Goal: Information Seeking & Learning: Check status

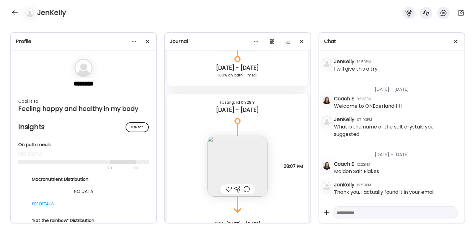
scroll to position [8158, 0]
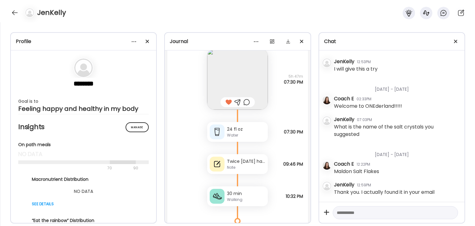
scroll to position [5075, 0]
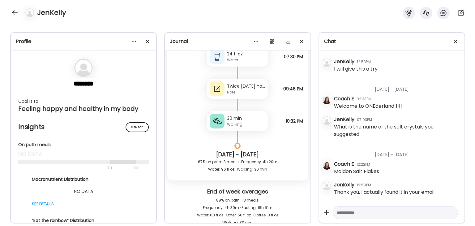
click at [251, 86] on div "Twice today had feeling of fainting once before and once after eating" at bounding box center [246, 86] width 38 height 6
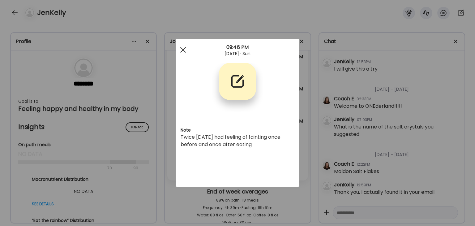
click at [182, 50] on div at bounding box center [183, 50] width 12 height 12
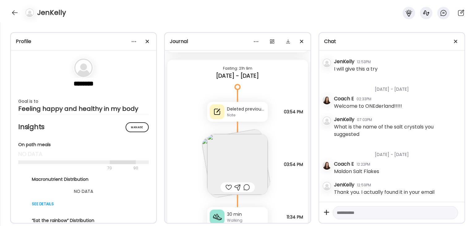
scroll to position [9160, 0]
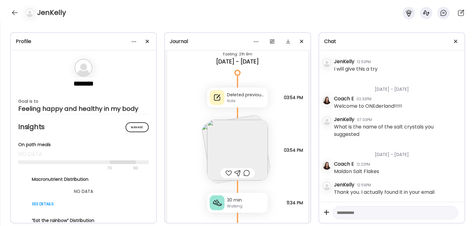
click at [242, 97] on div "Deleted previous I didn’t eat it" at bounding box center [246, 95] width 38 height 6
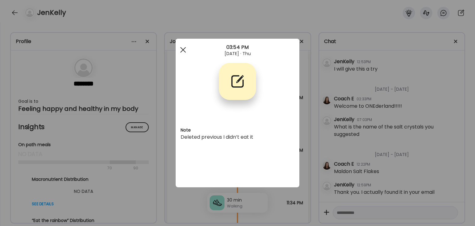
click at [181, 48] on span at bounding box center [183, 50] width 6 height 6
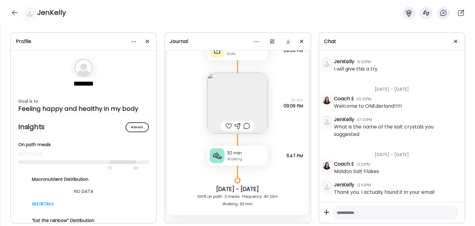
scroll to position [11759, 0]
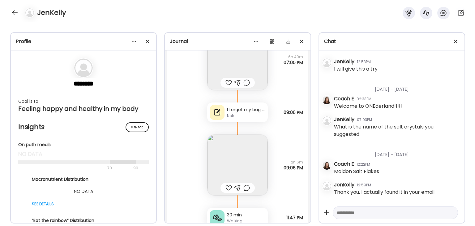
click at [248, 111] on div "I forgot my bag at home. I had no phone or medications over the weekend. We cam…" at bounding box center [246, 109] width 38 height 6
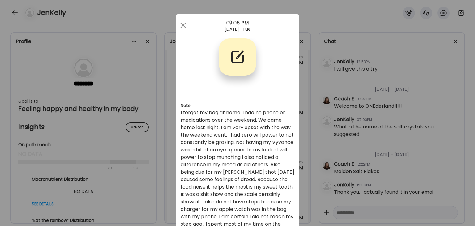
scroll to position [0, 0]
click at [181, 26] on span at bounding box center [183, 26] width 6 height 6
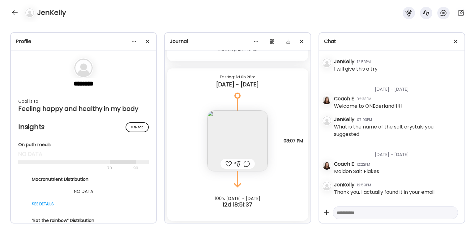
scroll to position [16010, 0]
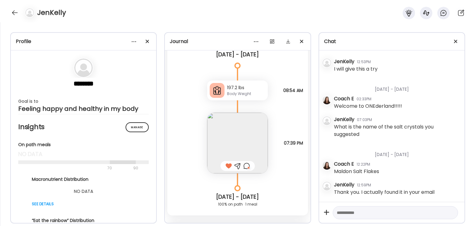
click at [246, 163] on div at bounding box center [247, 165] width 6 height 7
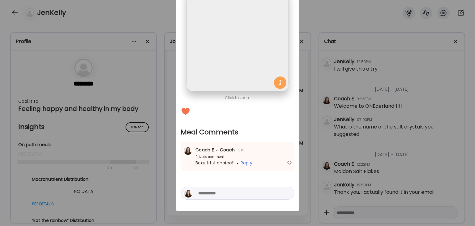
scroll to position [0, 0]
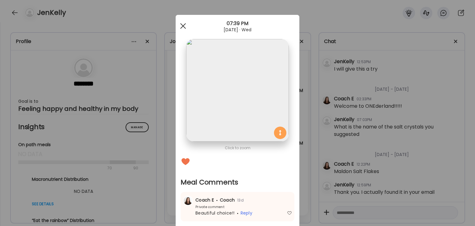
click at [181, 25] on div at bounding box center [183, 26] width 12 height 12
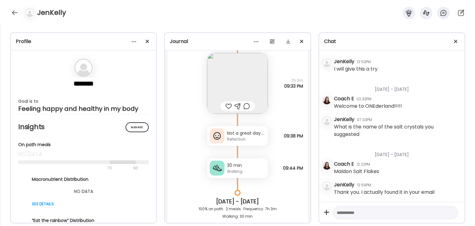
scroll to position [3714, 0]
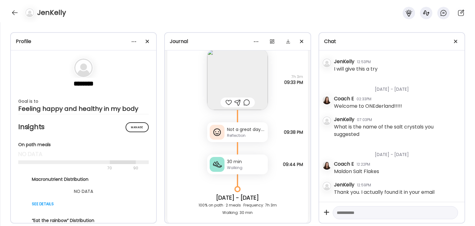
click at [241, 167] on div "Walking" at bounding box center [246, 168] width 38 height 6
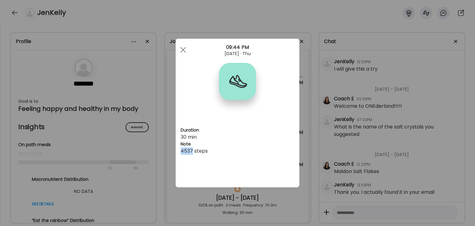
drag, startPoint x: 193, startPoint y: 149, endPoint x: 182, endPoint y: 150, distance: 11.6
click at [182, 150] on div "4537 steps" at bounding box center [238, 150] width 114 height 7
drag, startPoint x: 183, startPoint y: 151, endPoint x: 183, endPoint y: 146, distance: 4.4
copy div "4537"
click at [183, 50] on span at bounding box center [183, 50] width 6 height 6
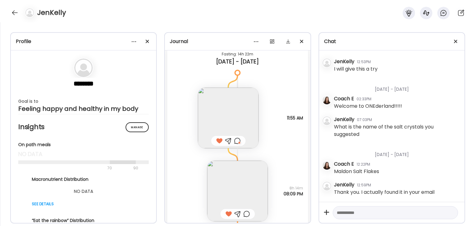
scroll to position [3930, 0]
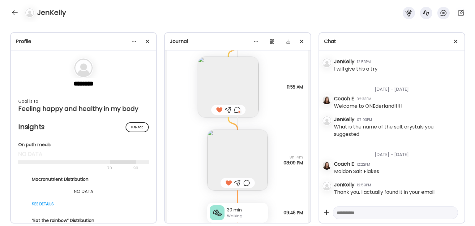
click at [236, 214] on div "Walking" at bounding box center [246, 216] width 38 height 6
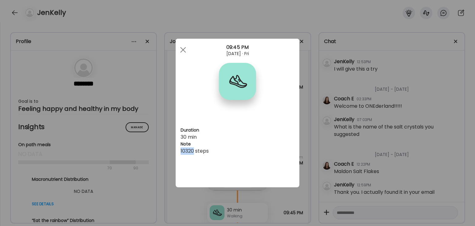
drag, startPoint x: 195, startPoint y: 151, endPoint x: 176, endPoint y: 150, distance: 18.9
click at [176, 150] on div "Duration 30 min Note 10320 steps" at bounding box center [238, 113] width 124 height 149
copy div "10320"
click at [184, 50] on div at bounding box center [183, 50] width 12 height 12
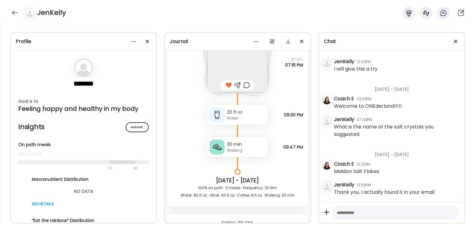
scroll to position [4580, 0]
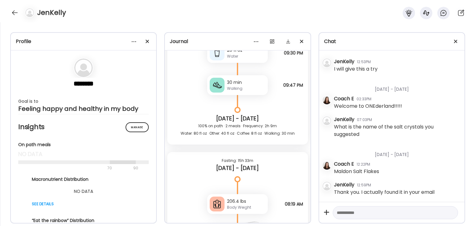
click at [229, 88] on div "Walking" at bounding box center [246, 89] width 38 height 6
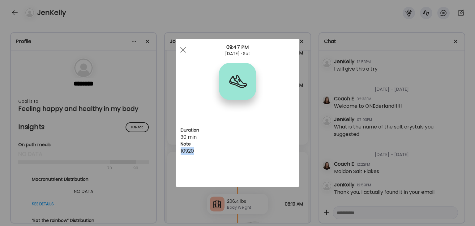
drag, startPoint x: 200, startPoint y: 149, endPoint x: 181, endPoint y: 148, distance: 19.5
click at [181, 148] on div "10920" at bounding box center [238, 150] width 114 height 7
copy div "10920"
drag, startPoint x: 184, startPoint y: 50, endPoint x: 185, endPoint y: 53, distance: 3.3
click at [184, 49] on span at bounding box center [183, 50] width 6 height 6
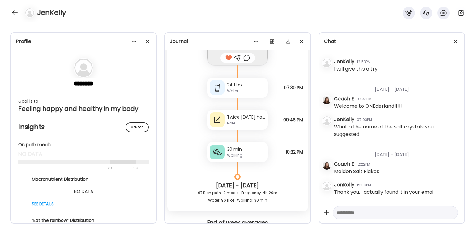
scroll to position [5106, 0]
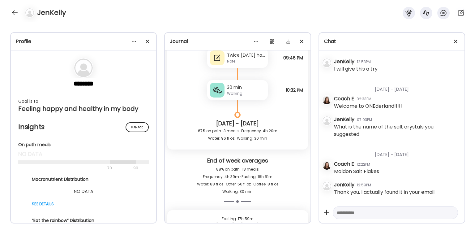
click at [241, 92] on div "Walking" at bounding box center [246, 94] width 38 height 6
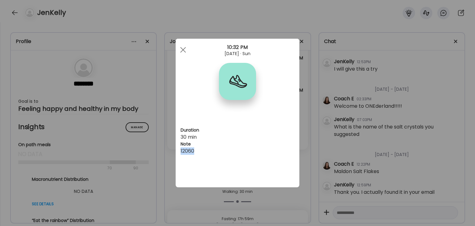
drag, startPoint x: 199, startPoint y: 150, endPoint x: 180, endPoint y: 148, distance: 18.4
click at [180, 148] on div "Duration 30 min Note 12060" at bounding box center [238, 113] width 124 height 149
copy div "12060"
click at [185, 49] on div at bounding box center [183, 50] width 12 height 12
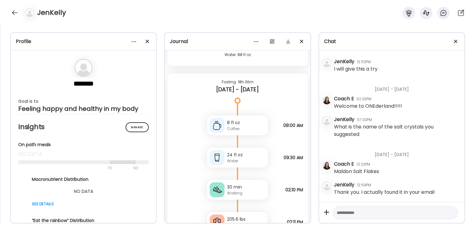
scroll to position [5818, 0]
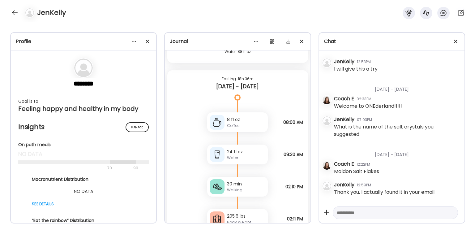
click at [228, 185] on div "30 min" at bounding box center [246, 184] width 38 height 6
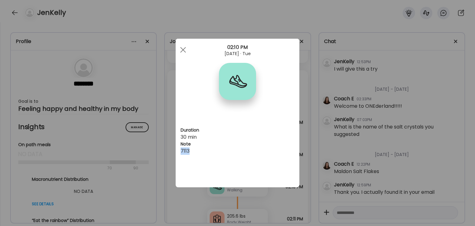
drag, startPoint x: 195, startPoint y: 149, endPoint x: 179, endPoint y: 151, distance: 15.5
click at [179, 151] on div "Duration 30 min Note 7113" at bounding box center [238, 113] width 124 height 149
copy div "7113"
click at [184, 48] on div at bounding box center [183, 50] width 12 height 12
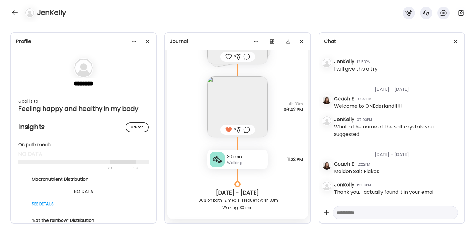
scroll to position [6406, 0]
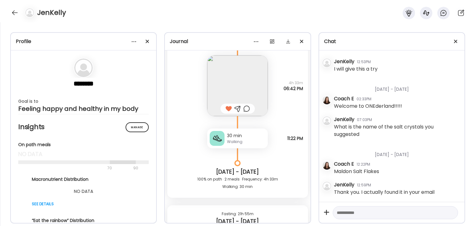
click at [231, 140] on div "Walking" at bounding box center [246, 142] width 38 height 6
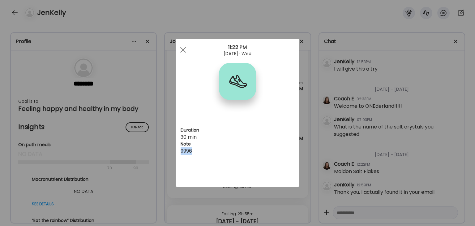
drag, startPoint x: 198, startPoint y: 150, endPoint x: 179, endPoint y: 150, distance: 19.5
click at [179, 150] on div "Duration 30 min Note 9996" at bounding box center [238, 113] width 124 height 149
copy div "9996"
click at [182, 51] on span at bounding box center [183, 50] width 6 height 6
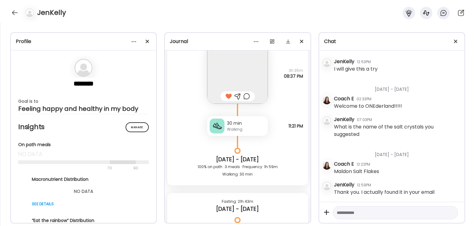
scroll to position [6808, 0]
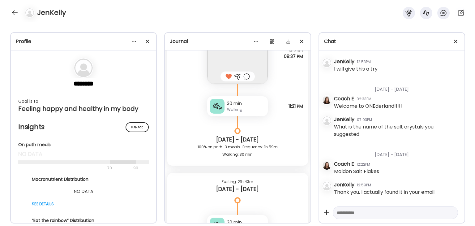
click at [235, 112] on div "Walking" at bounding box center [246, 110] width 38 height 6
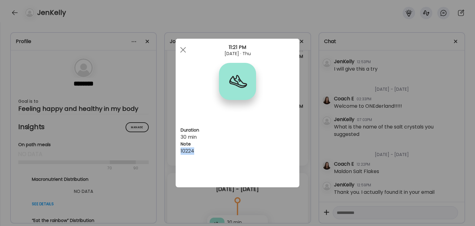
drag, startPoint x: 200, startPoint y: 150, endPoint x: 180, endPoint y: 149, distance: 20.5
click at [180, 149] on div "Duration 30 min Note 10224" at bounding box center [238, 113] width 124 height 149
copy div "10224"
click at [185, 49] on span at bounding box center [183, 50] width 6 height 6
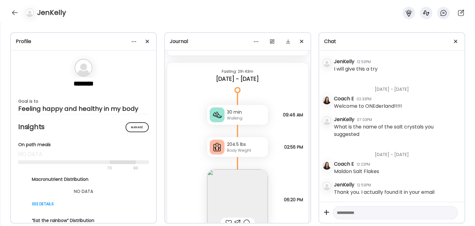
scroll to position [6932, 0]
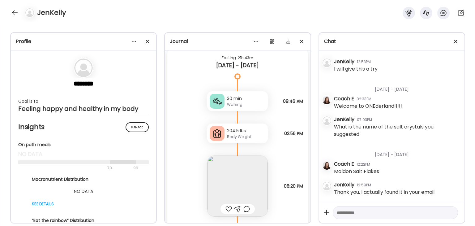
click at [236, 103] on div "Walking" at bounding box center [246, 105] width 38 height 6
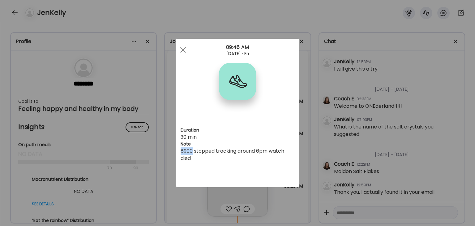
drag, startPoint x: 193, startPoint y: 150, endPoint x: 181, endPoint y: 150, distance: 11.8
click at [181, 150] on div "8900 stopped tracking around 6pm watch died" at bounding box center [238, 154] width 114 height 15
copy div "8900"
click at [184, 48] on div at bounding box center [183, 50] width 12 height 12
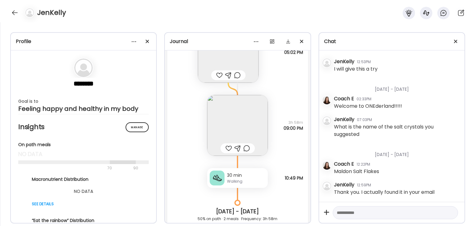
scroll to position [7303, 0]
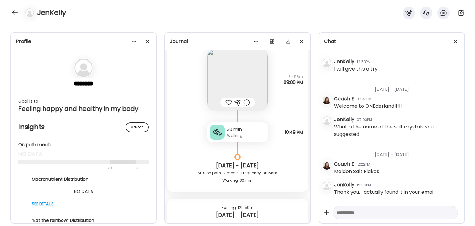
click at [234, 132] on div "30 min" at bounding box center [246, 129] width 38 height 6
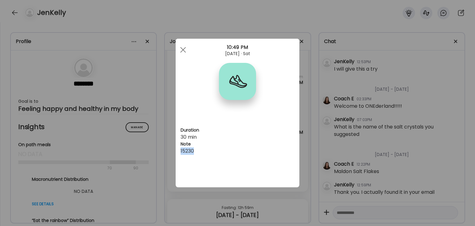
drag, startPoint x: 196, startPoint y: 151, endPoint x: 180, endPoint y: 150, distance: 15.5
click at [180, 150] on div "Duration 30 min Note 15230" at bounding box center [238, 113] width 124 height 149
copy div "15230"
click at [183, 52] on div at bounding box center [183, 50] width 12 height 12
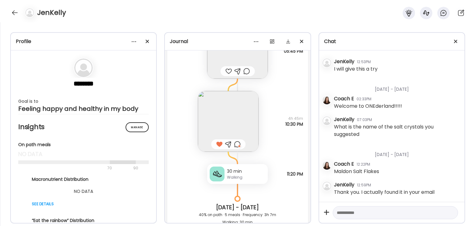
scroll to position [7829, 0]
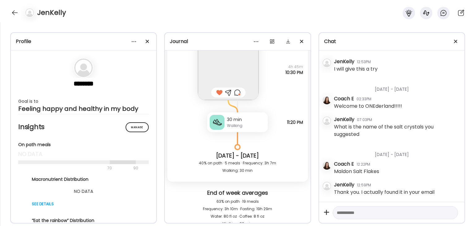
click at [230, 120] on div "30 min" at bounding box center [246, 119] width 38 height 6
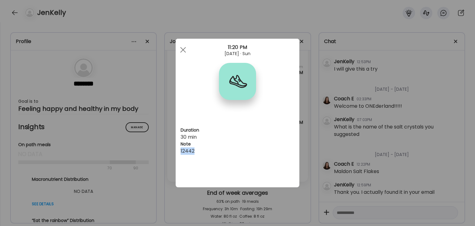
drag, startPoint x: 197, startPoint y: 149, endPoint x: 176, endPoint y: 150, distance: 21.1
click at [176, 150] on div "Duration 30 min Note 12442" at bounding box center [238, 113] width 124 height 149
click at [184, 47] on div at bounding box center [183, 50] width 12 height 12
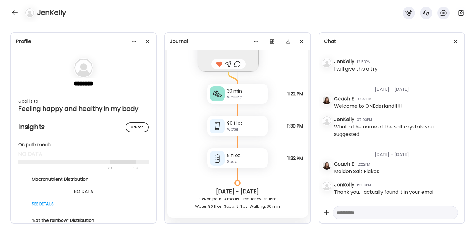
scroll to position [8789, 0]
click at [230, 97] on div "Walking" at bounding box center [246, 97] width 38 height 6
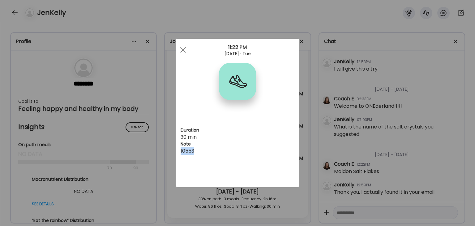
drag, startPoint x: 200, startPoint y: 148, endPoint x: 181, endPoint y: 150, distance: 19.0
click at [181, 150] on div "10553" at bounding box center [238, 150] width 114 height 7
click at [186, 48] on div at bounding box center [183, 50] width 12 height 12
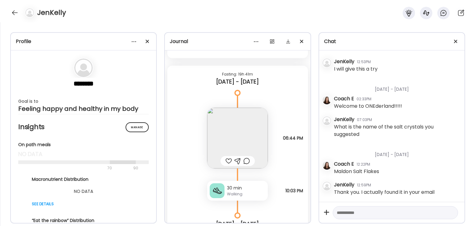
scroll to position [9036, 0]
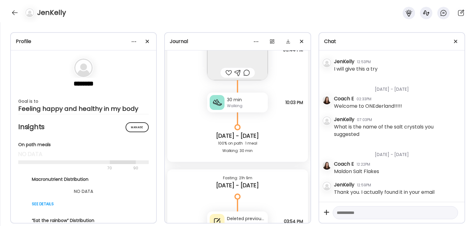
click at [248, 104] on div "Walking" at bounding box center [246, 106] width 38 height 6
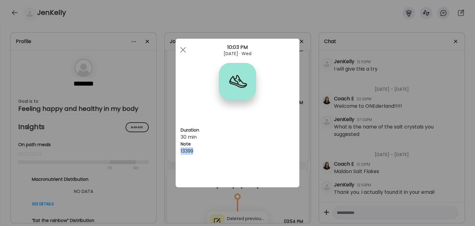
drag, startPoint x: 195, startPoint y: 151, endPoint x: 181, endPoint y: 151, distance: 13.6
click at [181, 151] on div "13399" at bounding box center [238, 150] width 114 height 7
click at [261, 153] on div "13399" at bounding box center [238, 150] width 114 height 7
click at [185, 50] on div at bounding box center [183, 50] width 12 height 12
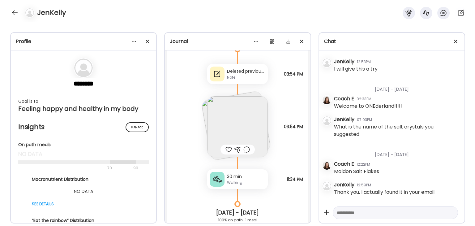
scroll to position [9253, 0]
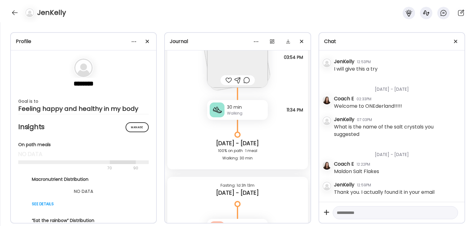
click at [236, 109] on div "30 min" at bounding box center [246, 107] width 38 height 6
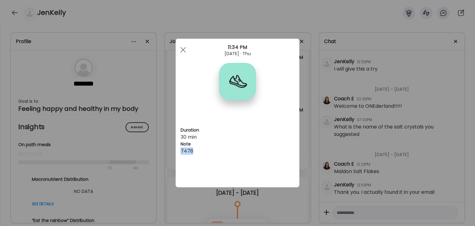
drag, startPoint x: 193, startPoint y: 149, endPoint x: 181, endPoint y: 151, distance: 12.6
click at [181, 151] on div "7478" at bounding box center [238, 150] width 114 height 7
click at [185, 48] on span at bounding box center [183, 50] width 6 height 6
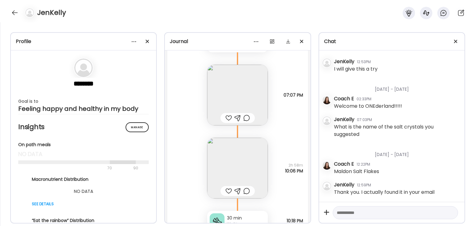
scroll to position [9500, 0]
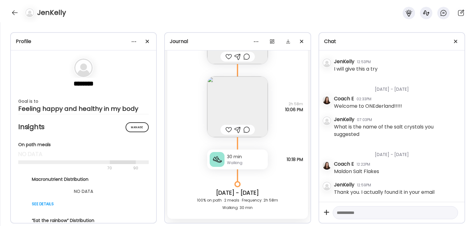
click at [224, 159] on div "30 min Walking" at bounding box center [237, 159] width 61 height 20
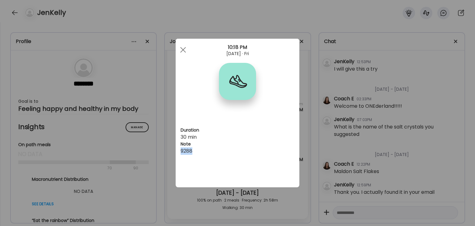
drag, startPoint x: 195, startPoint y: 151, endPoint x: 182, endPoint y: 151, distance: 13.3
click at [179, 152] on div "Duration 30 min Note 9288" at bounding box center [238, 113] width 124 height 149
click at [183, 51] on div at bounding box center [183, 50] width 12 height 12
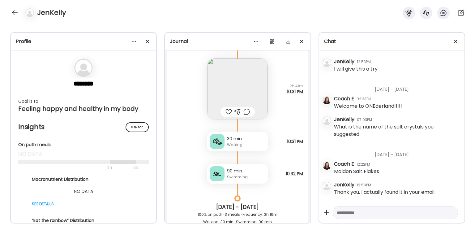
scroll to position [9903, 0]
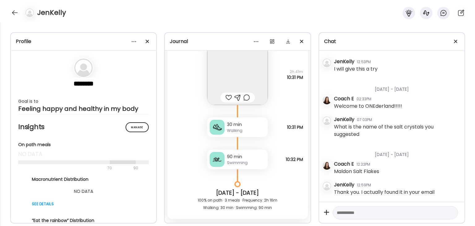
click at [238, 129] on div "Walking" at bounding box center [246, 131] width 38 height 6
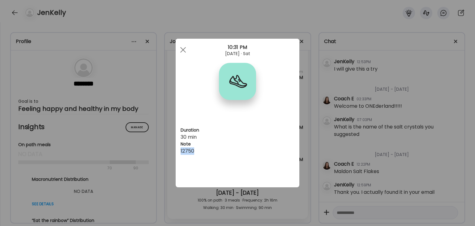
drag, startPoint x: 196, startPoint y: 149, endPoint x: 179, endPoint y: 149, distance: 17.3
click at [179, 149] on div "Duration 30 min Note 12750" at bounding box center [238, 113] width 124 height 149
click at [183, 52] on div at bounding box center [183, 50] width 12 height 12
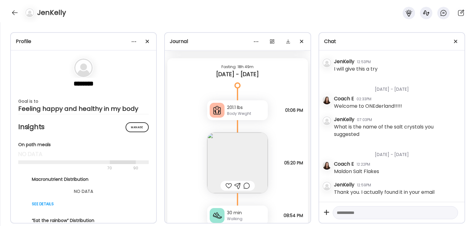
scroll to position [10150, 0]
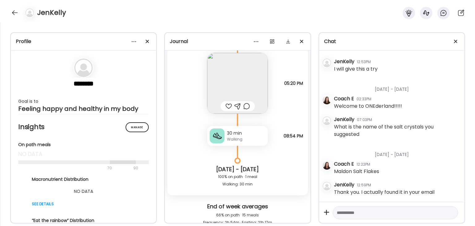
click at [231, 137] on div "Walking" at bounding box center [246, 139] width 38 height 6
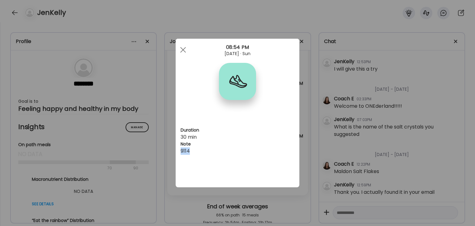
drag, startPoint x: 195, startPoint y: 150, endPoint x: 180, endPoint y: 150, distance: 14.9
click at [180, 150] on div "Duration 30 min Note 9114" at bounding box center [238, 113] width 124 height 149
click at [184, 47] on div at bounding box center [183, 50] width 12 height 12
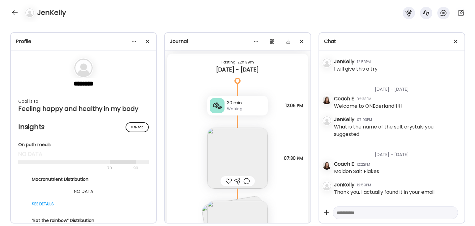
scroll to position [10645, 0]
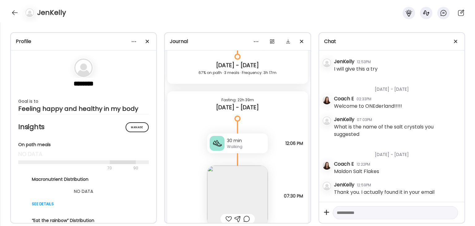
click at [247, 145] on div "Walking" at bounding box center [246, 147] width 38 height 6
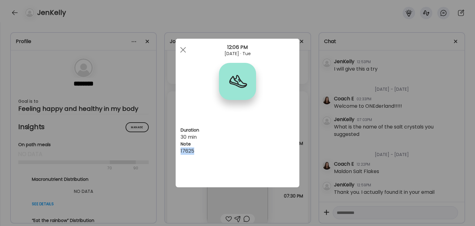
drag, startPoint x: 204, startPoint y: 152, endPoint x: 183, endPoint y: 151, distance: 21.4
click at [178, 151] on div "Duration 30 min Note 17625" at bounding box center [238, 113] width 124 height 149
click at [183, 47] on div at bounding box center [183, 50] width 12 height 12
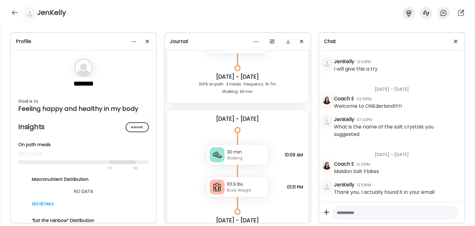
scroll to position [11017, 0]
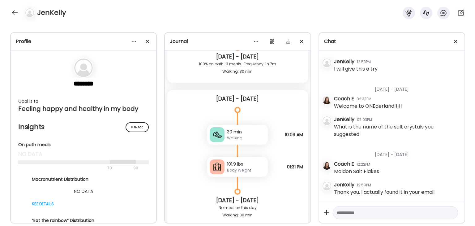
click at [239, 130] on div "30 min" at bounding box center [246, 132] width 38 height 6
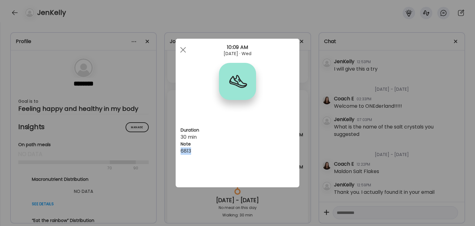
drag, startPoint x: 196, startPoint y: 150, endPoint x: 178, endPoint y: 151, distance: 17.7
click at [178, 151] on div "Duration 30 min Note 6813" at bounding box center [238, 113] width 124 height 149
click at [183, 48] on div at bounding box center [183, 50] width 12 height 12
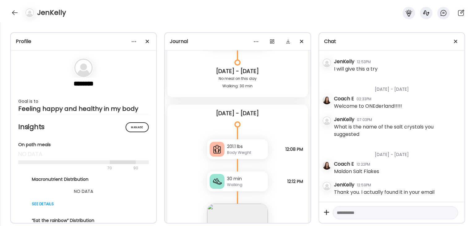
scroll to position [11202, 0]
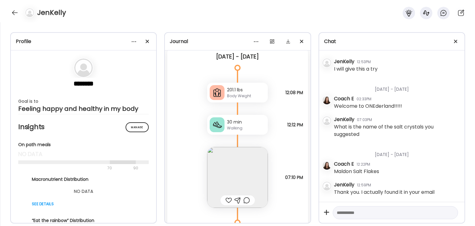
click at [230, 128] on div "Walking" at bounding box center [246, 128] width 38 height 6
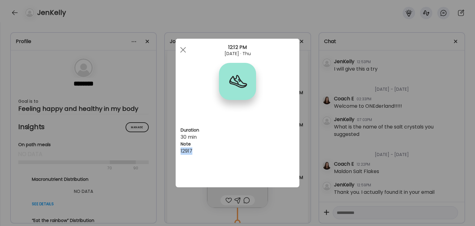
drag, startPoint x: 198, startPoint y: 150, endPoint x: 181, endPoint y: 149, distance: 17.0
click at [181, 149] on div "12917" at bounding box center [238, 150] width 114 height 7
click at [183, 47] on div at bounding box center [183, 50] width 12 height 12
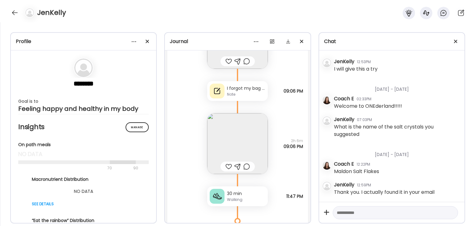
scroll to position [11821, 0]
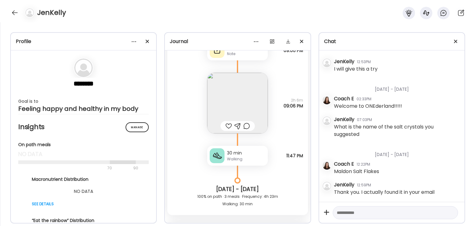
click at [234, 160] on div "Walking" at bounding box center [246, 159] width 38 height 6
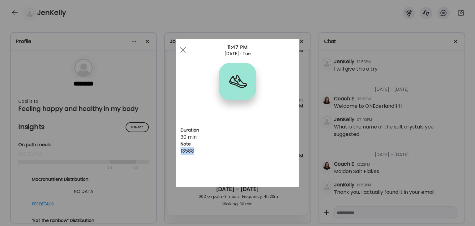
drag, startPoint x: 197, startPoint y: 148, endPoint x: 180, endPoint y: 150, distance: 17.1
click at [180, 150] on div "Duration 30 min Note 13588" at bounding box center [238, 113] width 124 height 149
click at [183, 50] on span at bounding box center [183, 50] width 6 height 6
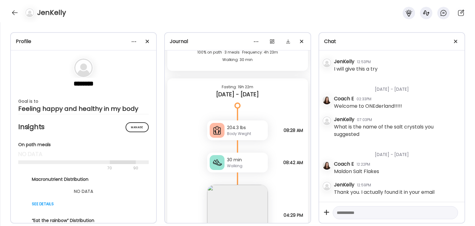
scroll to position [11976, 0]
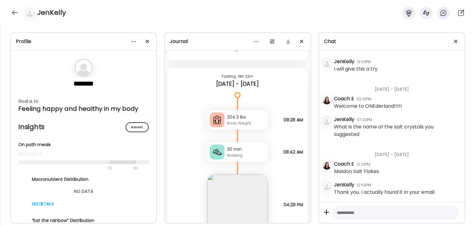
click at [239, 151] on div "30 min" at bounding box center [246, 149] width 38 height 6
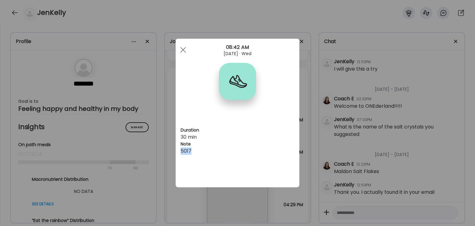
drag, startPoint x: 194, startPoint y: 150, endPoint x: 180, endPoint y: 153, distance: 14.4
click at [180, 153] on div "Duration 30 min Note 5017" at bounding box center [238, 113] width 124 height 149
click at [184, 50] on span at bounding box center [183, 50] width 6 height 6
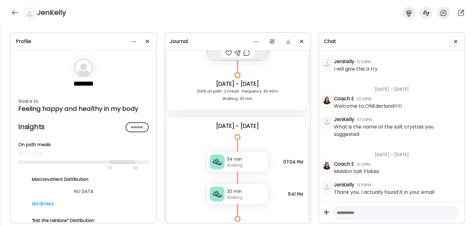
scroll to position [12316, 0]
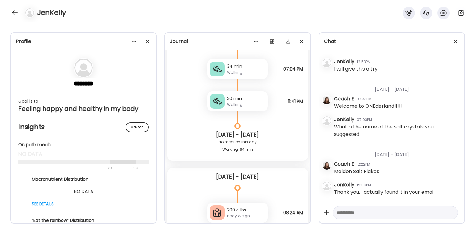
click at [243, 69] on div "34 min" at bounding box center [246, 66] width 38 height 6
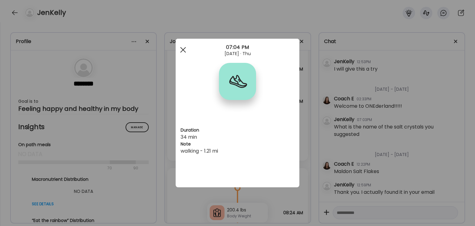
click at [184, 49] on span at bounding box center [183, 50] width 6 height 6
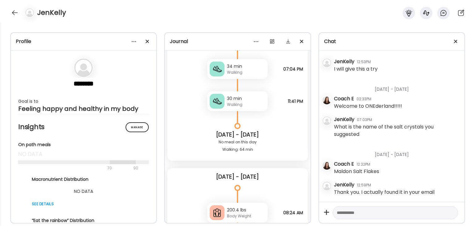
click at [234, 105] on div "Walking" at bounding box center [246, 105] width 38 height 6
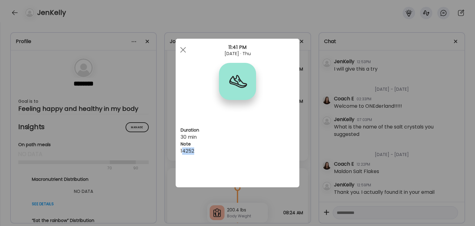
drag, startPoint x: 201, startPoint y: 150, endPoint x: 182, endPoint y: 151, distance: 18.3
click at [182, 151] on div "14252" at bounding box center [238, 150] width 114 height 7
click at [208, 149] on div "14252" at bounding box center [238, 150] width 114 height 7
drag, startPoint x: 197, startPoint y: 150, endPoint x: 179, endPoint y: 151, distance: 18.3
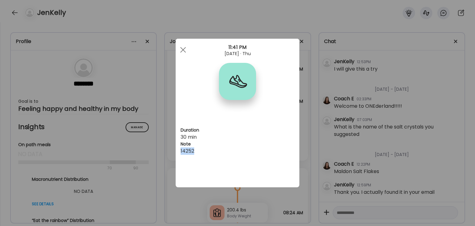
click at [179, 151] on div "Duration 30 min Note 14252" at bounding box center [238, 113] width 124 height 149
click at [184, 49] on span at bounding box center [183, 50] width 6 height 6
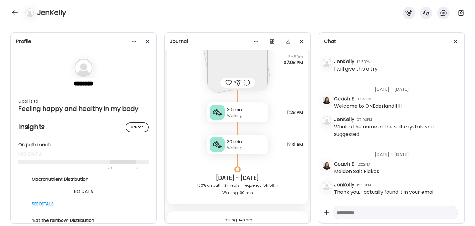
scroll to position [12626, 0]
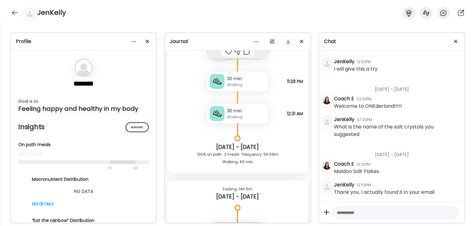
click at [238, 82] on div "Walking" at bounding box center [246, 85] width 38 height 6
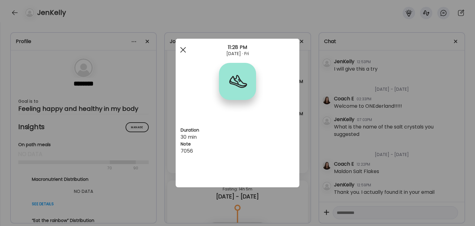
click at [183, 49] on span at bounding box center [183, 50] width 6 height 6
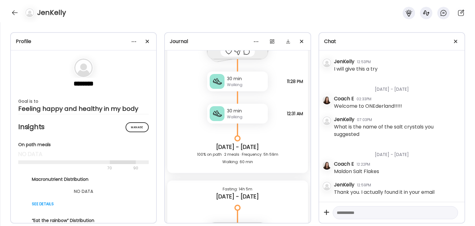
click at [243, 113] on div "30 min" at bounding box center [246, 111] width 38 height 6
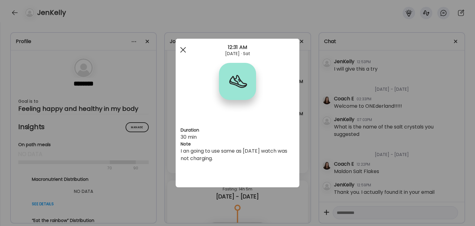
click at [182, 47] on div at bounding box center [183, 50] width 12 height 12
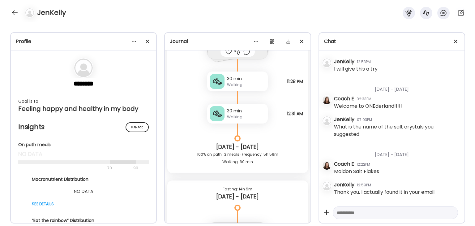
click at [242, 81] on div "30 min" at bounding box center [246, 79] width 38 height 6
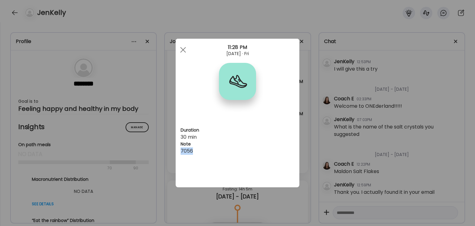
drag, startPoint x: 198, startPoint y: 150, endPoint x: 180, endPoint y: 150, distance: 17.7
click at [180, 150] on div "Duration 30 min Note 7056" at bounding box center [238, 113] width 124 height 149
click at [185, 50] on div at bounding box center [183, 50] width 12 height 12
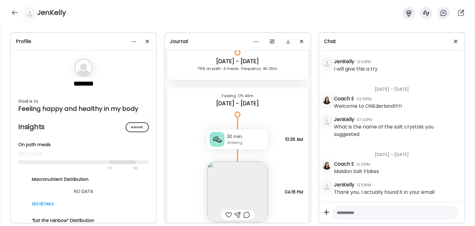
scroll to position [13121, 0]
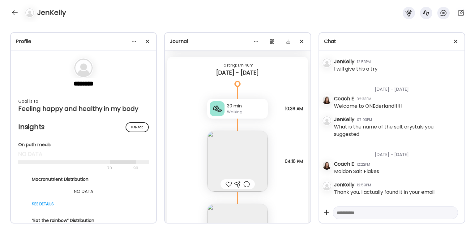
click at [240, 107] on div "30 min" at bounding box center [246, 106] width 38 height 6
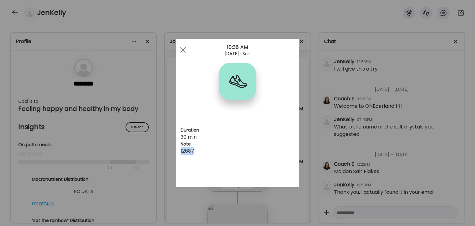
drag, startPoint x: 196, startPoint y: 150, endPoint x: 179, endPoint y: 150, distance: 17.0
click at [179, 150] on div "Duration 30 min Note 12687" at bounding box center [238, 113] width 124 height 149
click at [184, 50] on span at bounding box center [183, 50] width 6 height 6
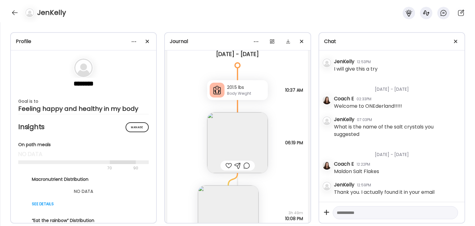
scroll to position [13647, 0]
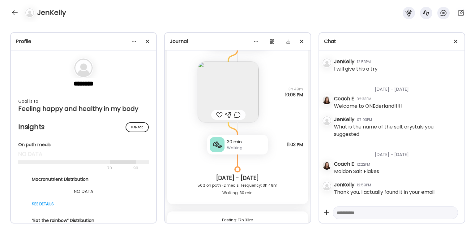
click at [246, 144] on div "30 min" at bounding box center [246, 142] width 38 height 6
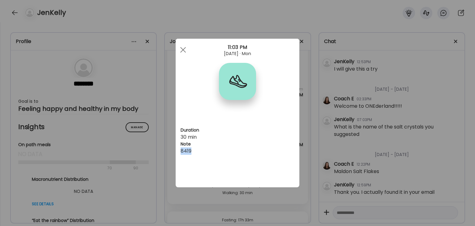
drag, startPoint x: 196, startPoint y: 150, endPoint x: 178, endPoint y: 150, distance: 18.0
click at [178, 150] on div "Duration 30 min Note 8419" at bounding box center [238, 113] width 124 height 149
click at [184, 51] on span at bounding box center [183, 50] width 6 height 6
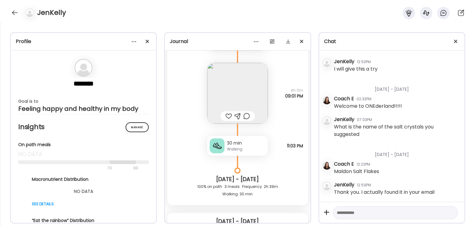
scroll to position [14019, 0]
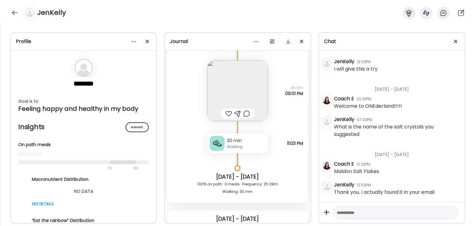
click at [252, 142] on div "30 min" at bounding box center [246, 140] width 38 height 6
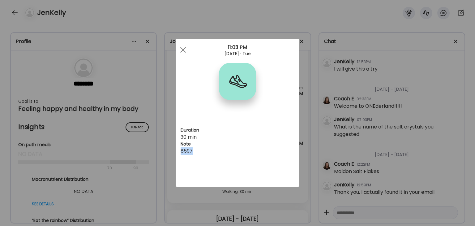
drag, startPoint x: 192, startPoint y: 149, endPoint x: 178, endPoint y: 151, distance: 14.3
click at [178, 151] on div "Duration 30 min Note 8597" at bounding box center [238, 113] width 124 height 149
click at [185, 51] on div at bounding box center [183, 50] width 12 height 12
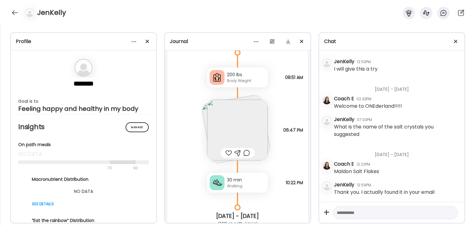
scroll to position [15576, 0]
